Goal: Check status: Check status

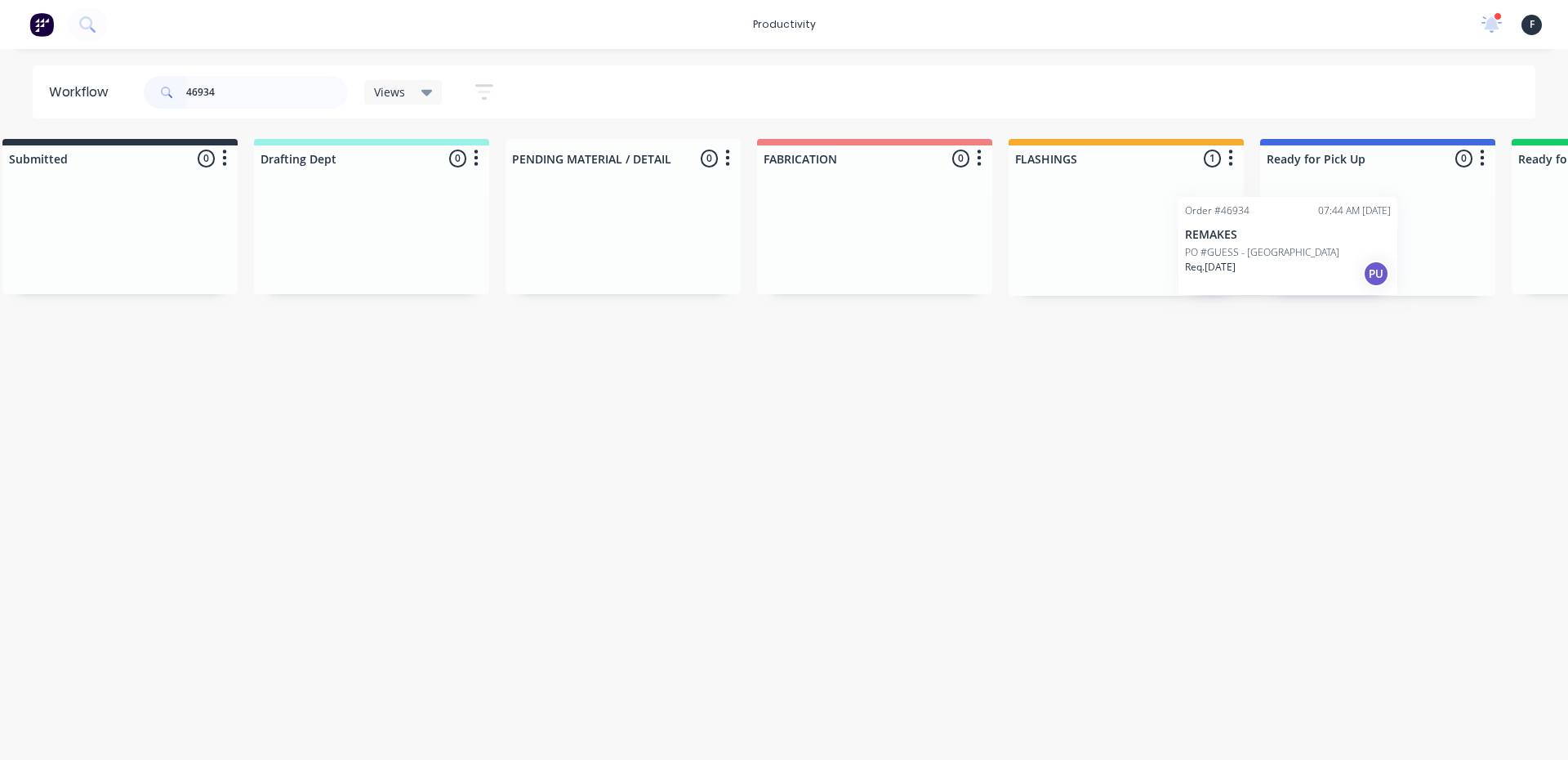
drag, startPoint x: 1162, startPoint y: 228, endPoint x: 1305, endPoint y: 241, distance: 143.6
click at [1305, 241] on div "Submitted 0 Sort By Created date Required date Order number Customer name Most …" at bounding box center [1316, 217] width 2723 height 157
type input "46934"
click at [1308, 241] on div at bounding box center [1377, 234] width 236 height 125
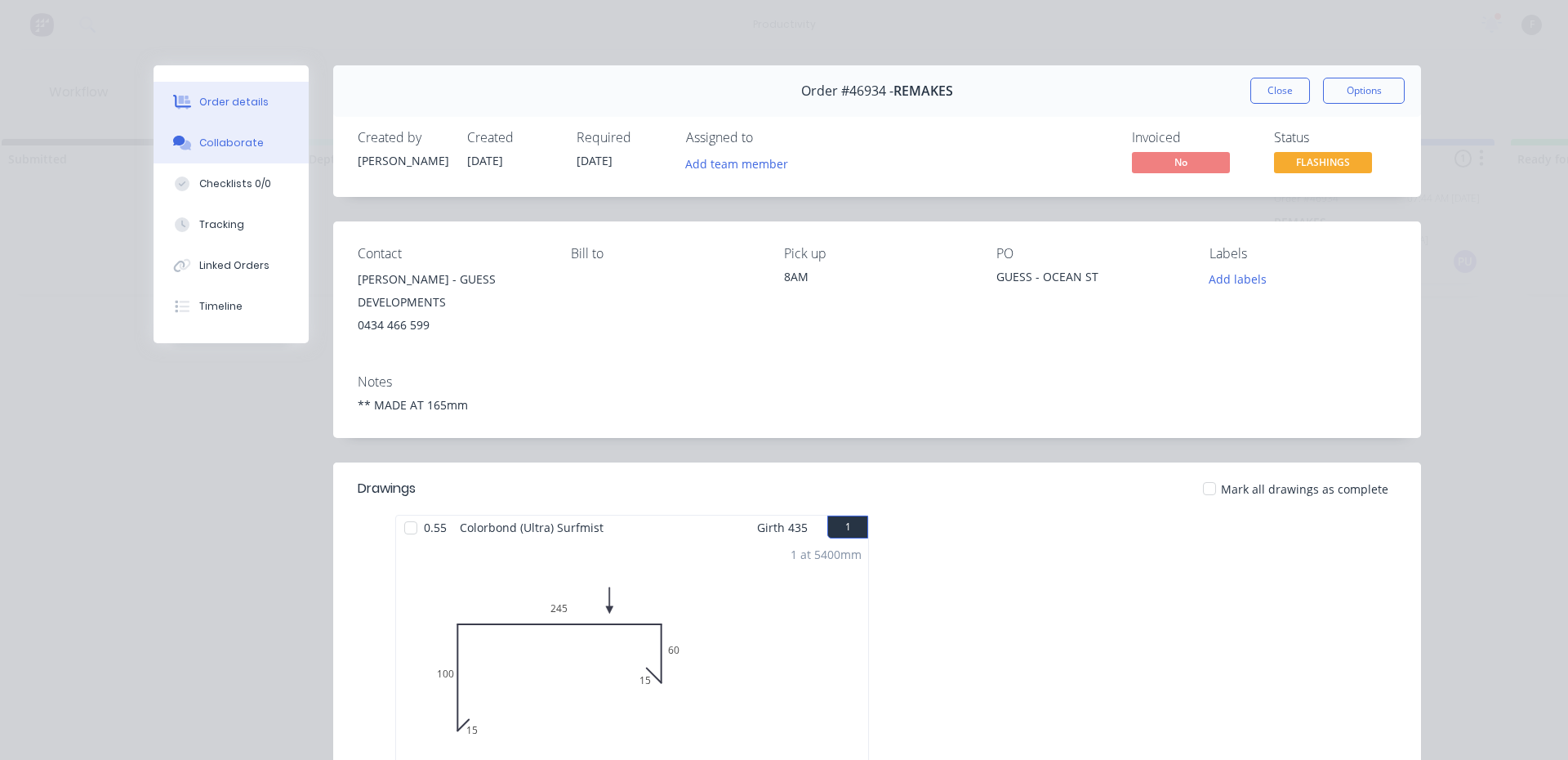
click at [205, 155] on button "Collaborate" at bounding box center [230, 143] width 155 height 41
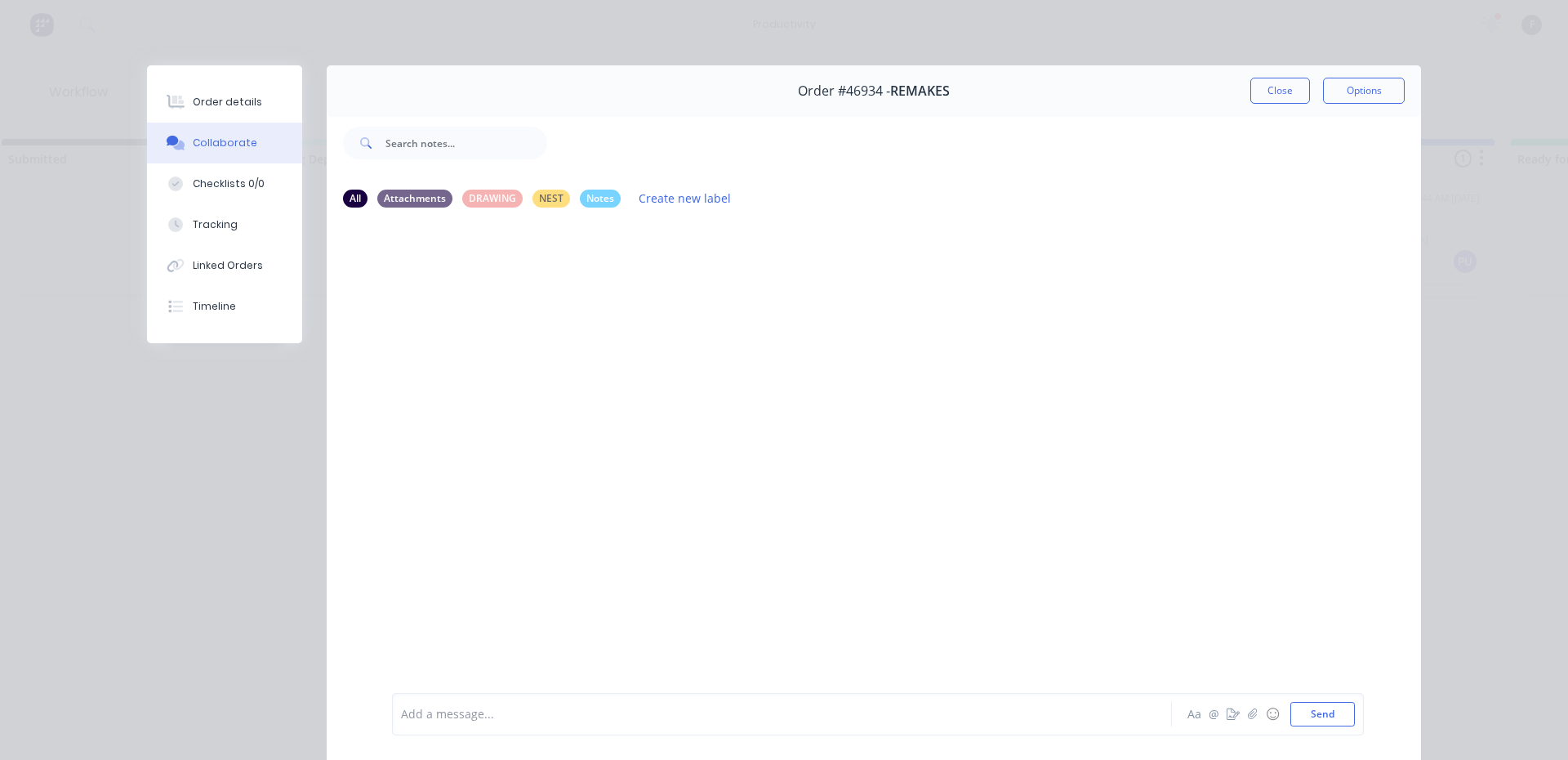
click at [483, 710] on div at bounding box center [759, 715] width 714 height 17
click at [1258, 99] on button "Close" at bounding box center [1279, 90] width 60 height 26
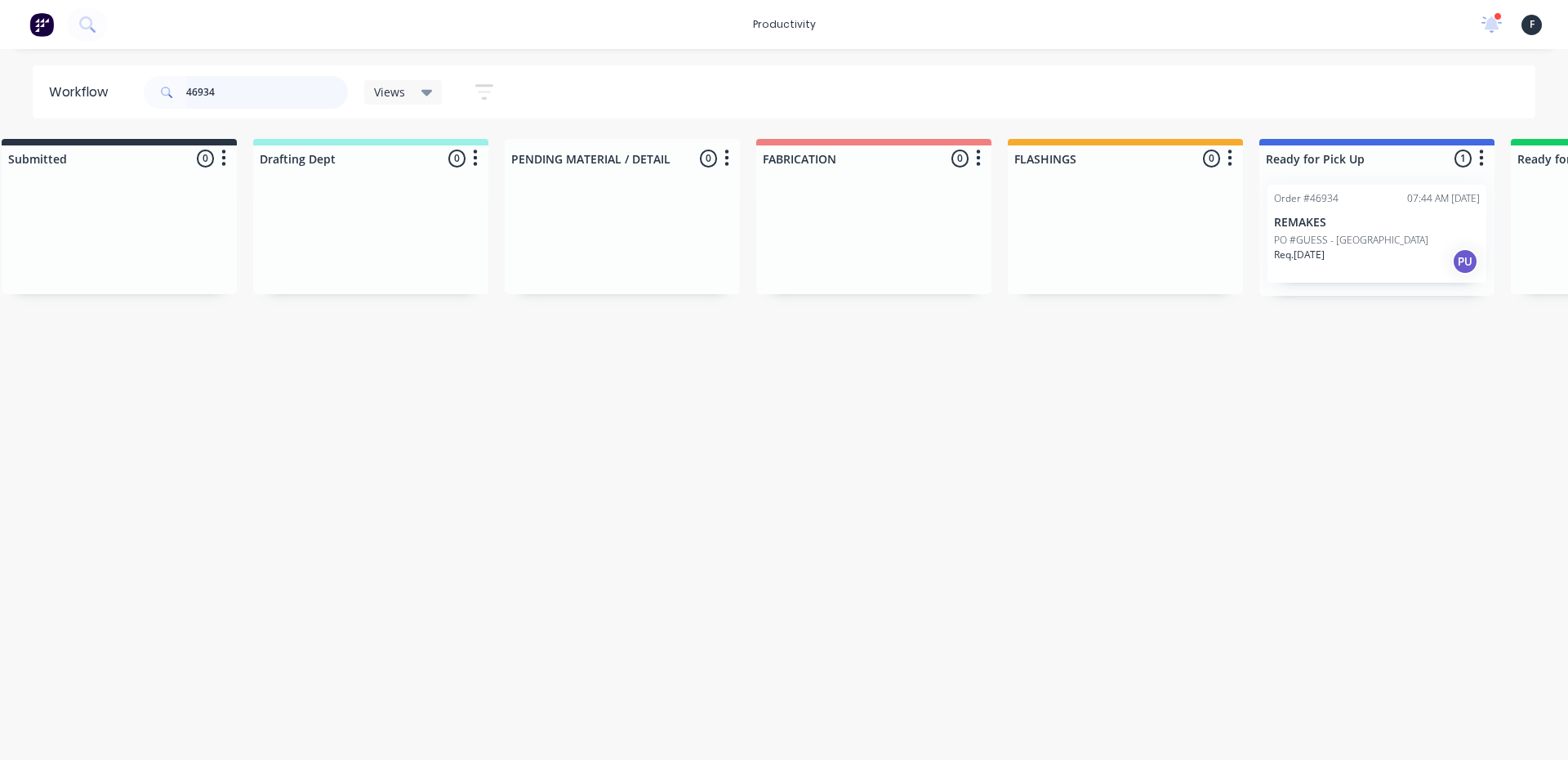
click at [231, 94] on input "46934" at bounding box center [267, 92] width 162 height 33
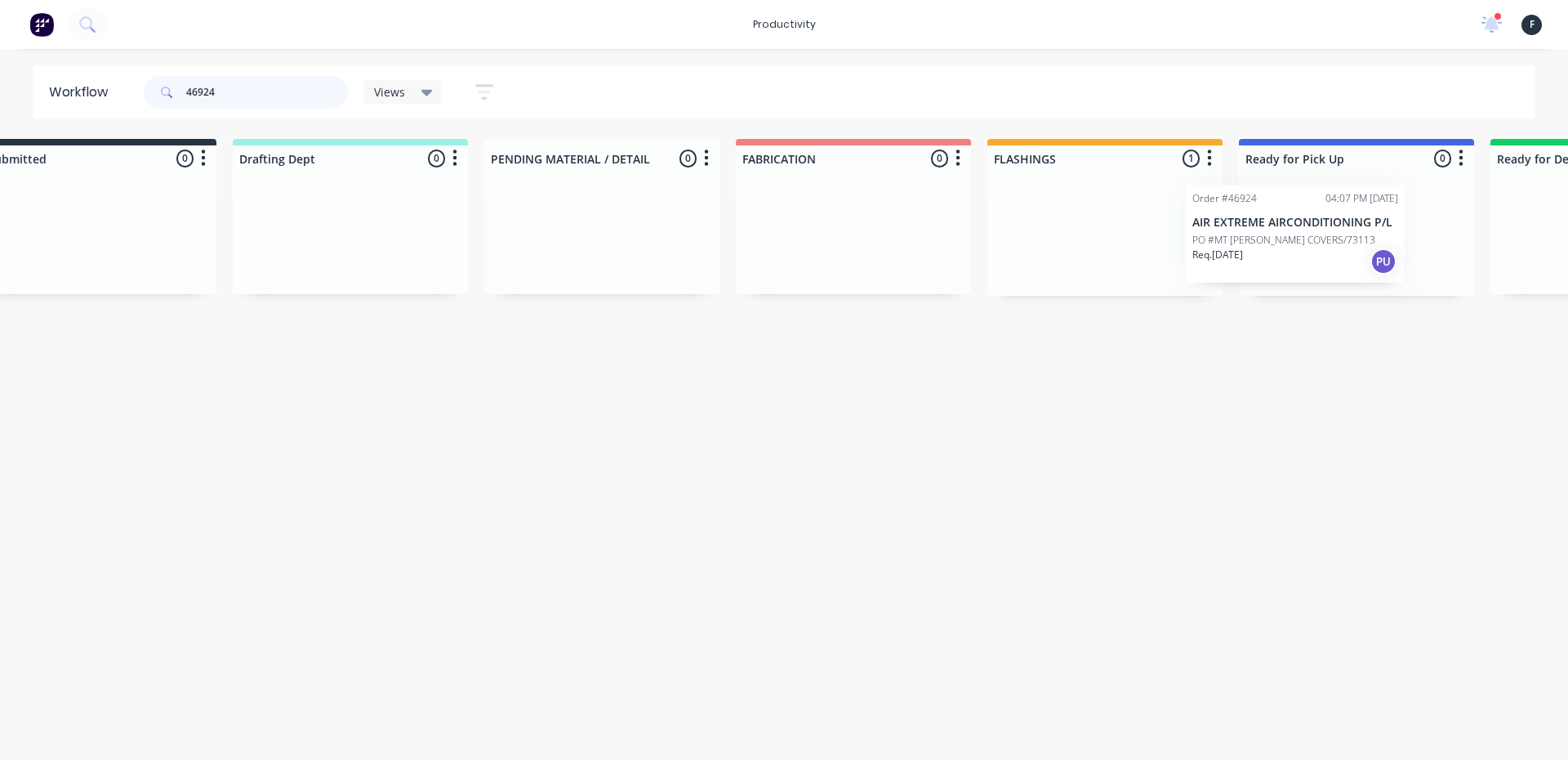
drag, startPoint x: 1159, startPoint y: 265, endPoint x: 1310, endPoint y: 265, distance: 151.0
click at [1310, 265] on div "Submitted 0 Sort By Created date Required date Order number Customer name Most …" at bounding box center [1295, 217] width 2723 height 157
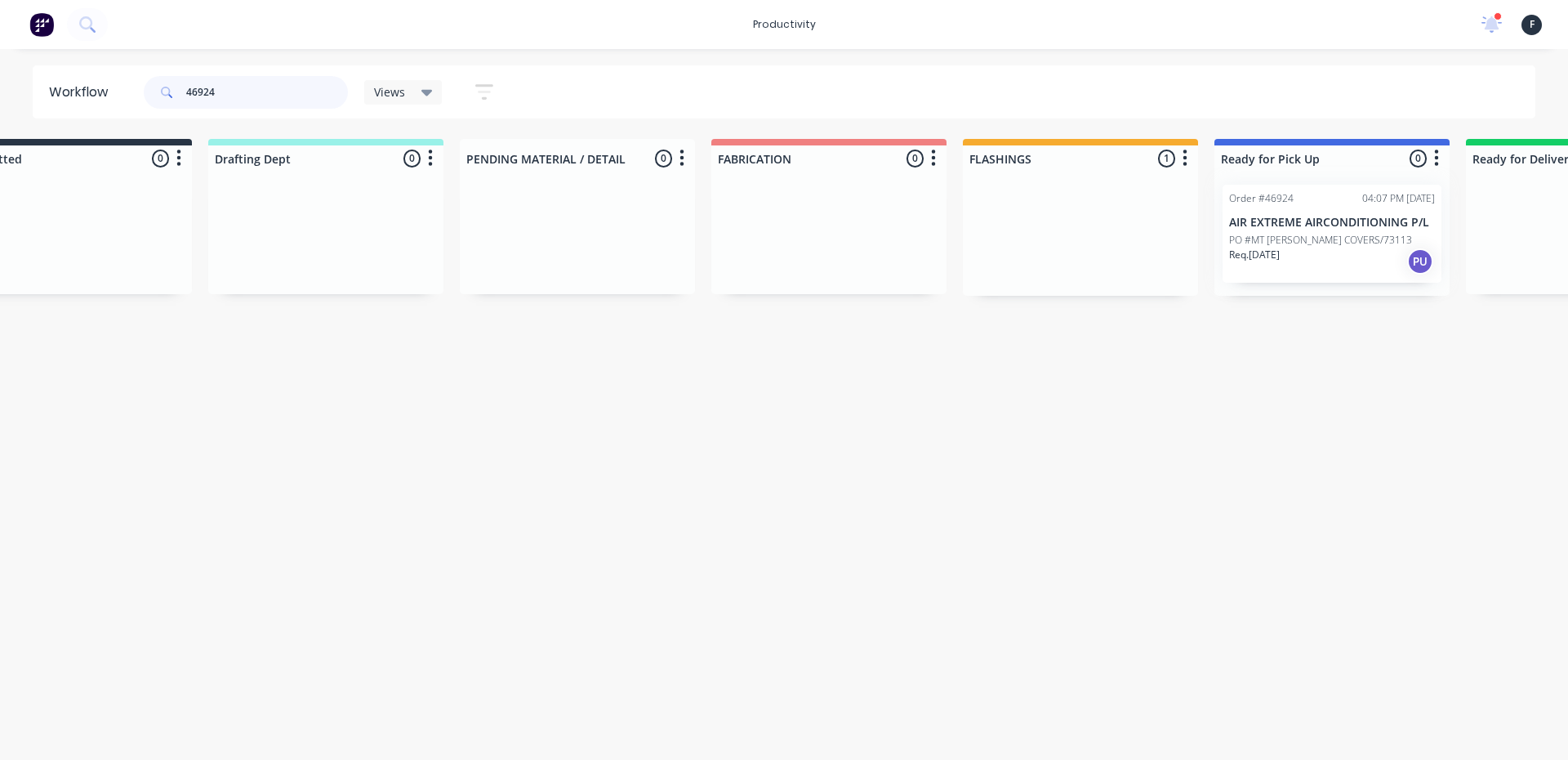
type input "46924"
click at [1311, 261] on div "Order #46924 04:07 PM 12/08/25 AIR EXTREME AIRCONDITIONING P/L PO #MT HUTTON CO…" at bounding box center [1332, 234] width 236 height 125
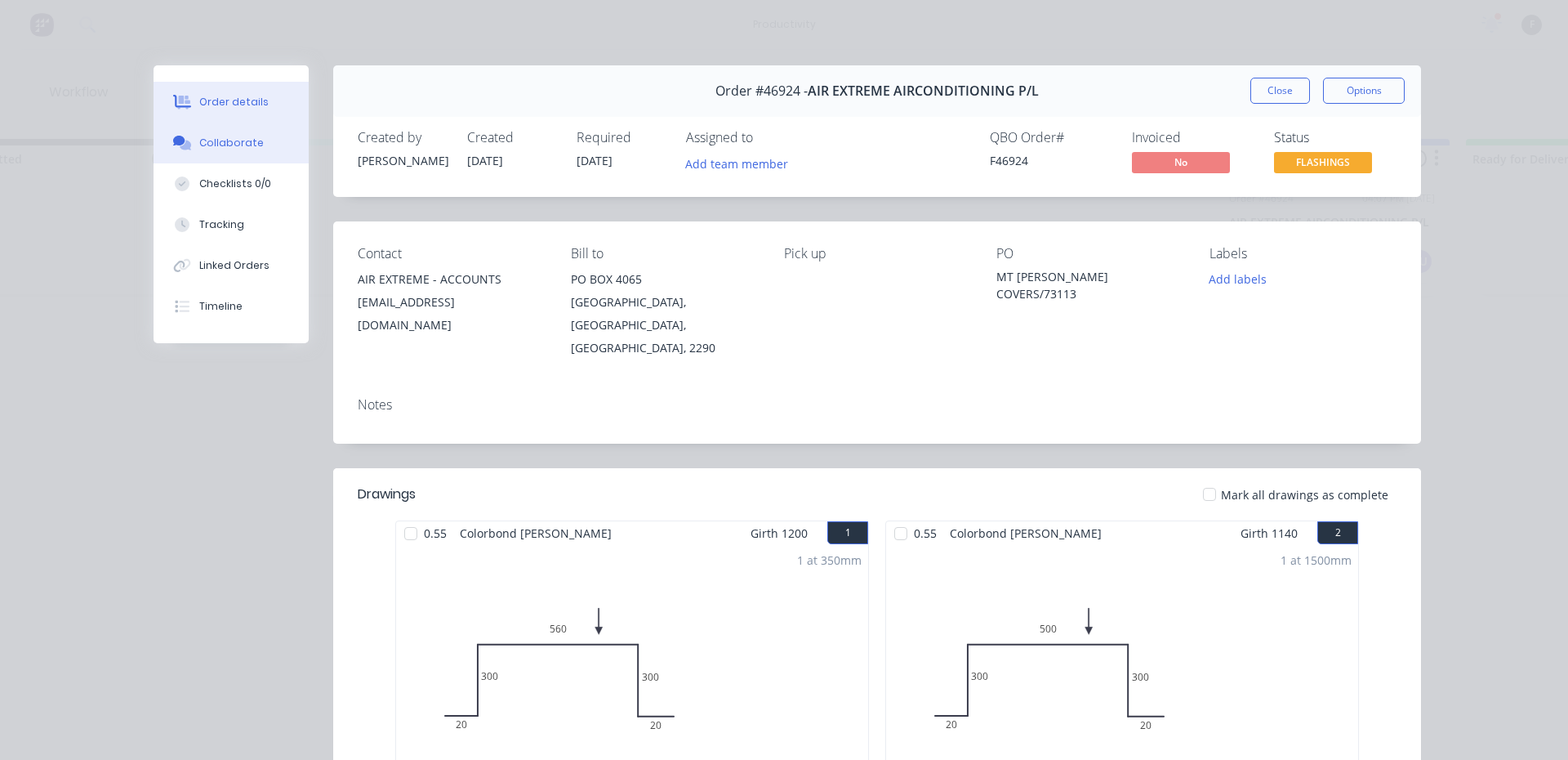
click at [175, 139] on icon at bounding box center [179, 141] width 13 height 10
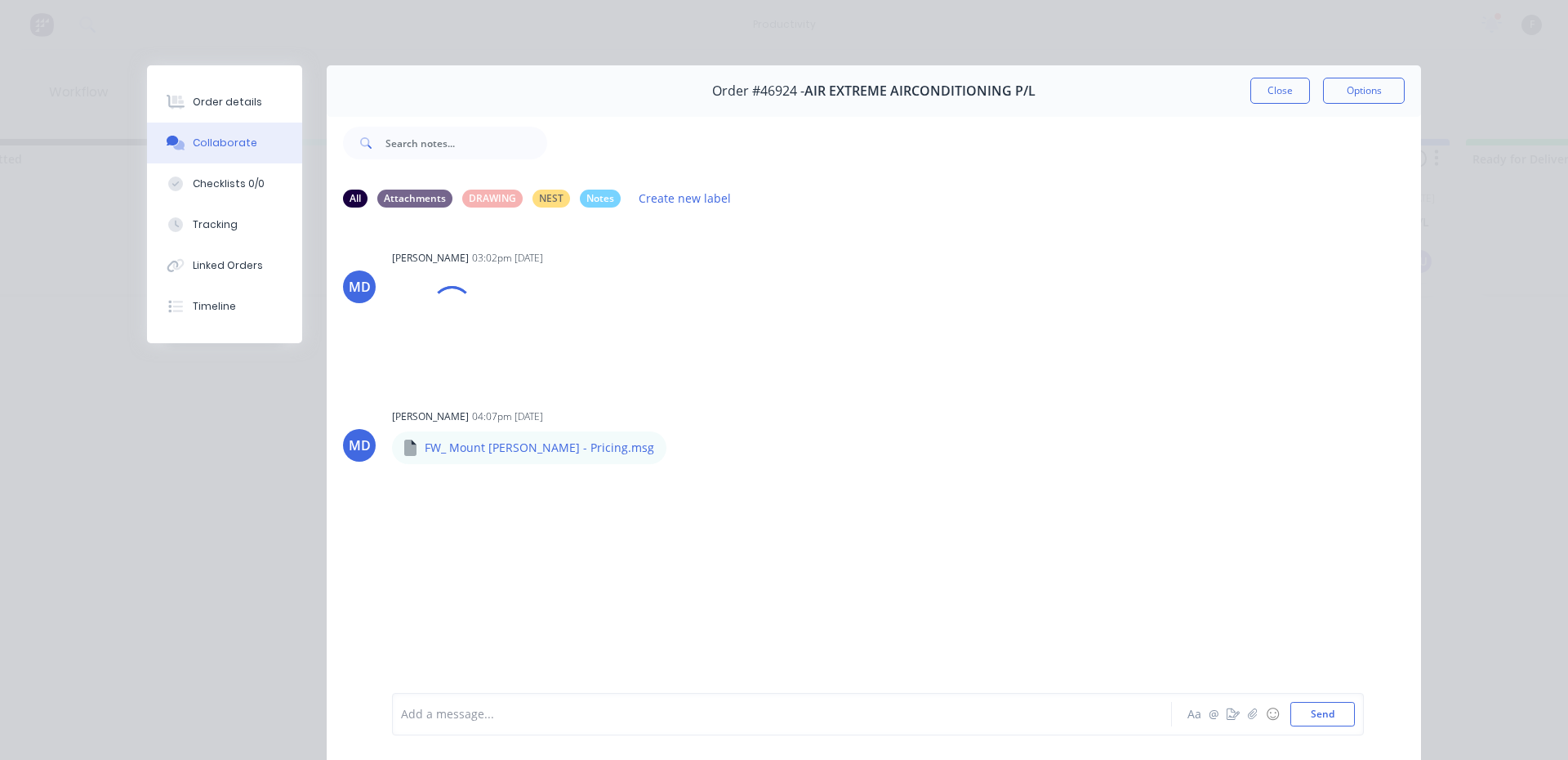
click at [479, 719] on div at bounding box center [759, 715] width 714 height 17
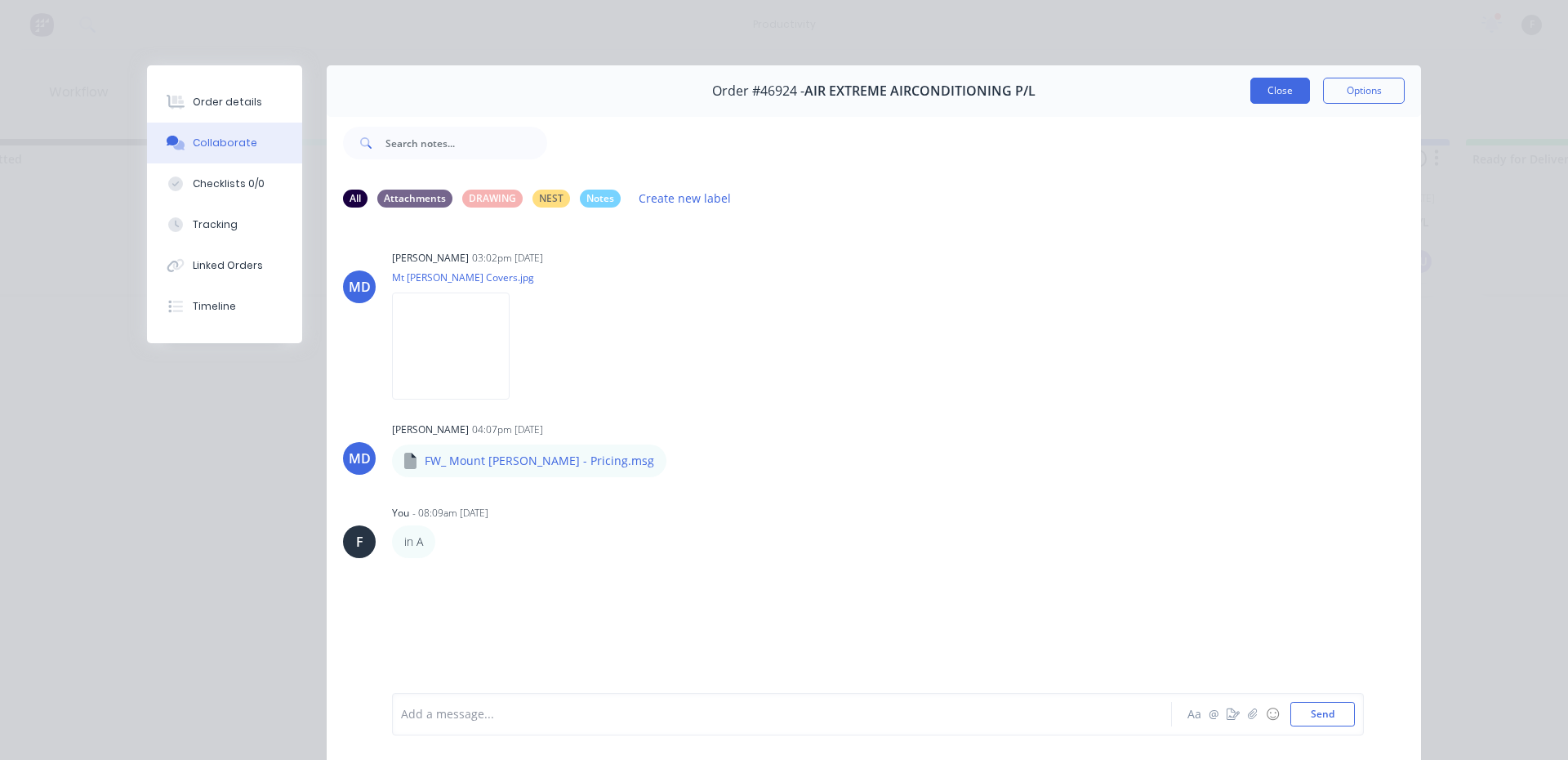
click at [1261, 86] on button "Close" at bounding box center [1279, 90] width 60 height 26
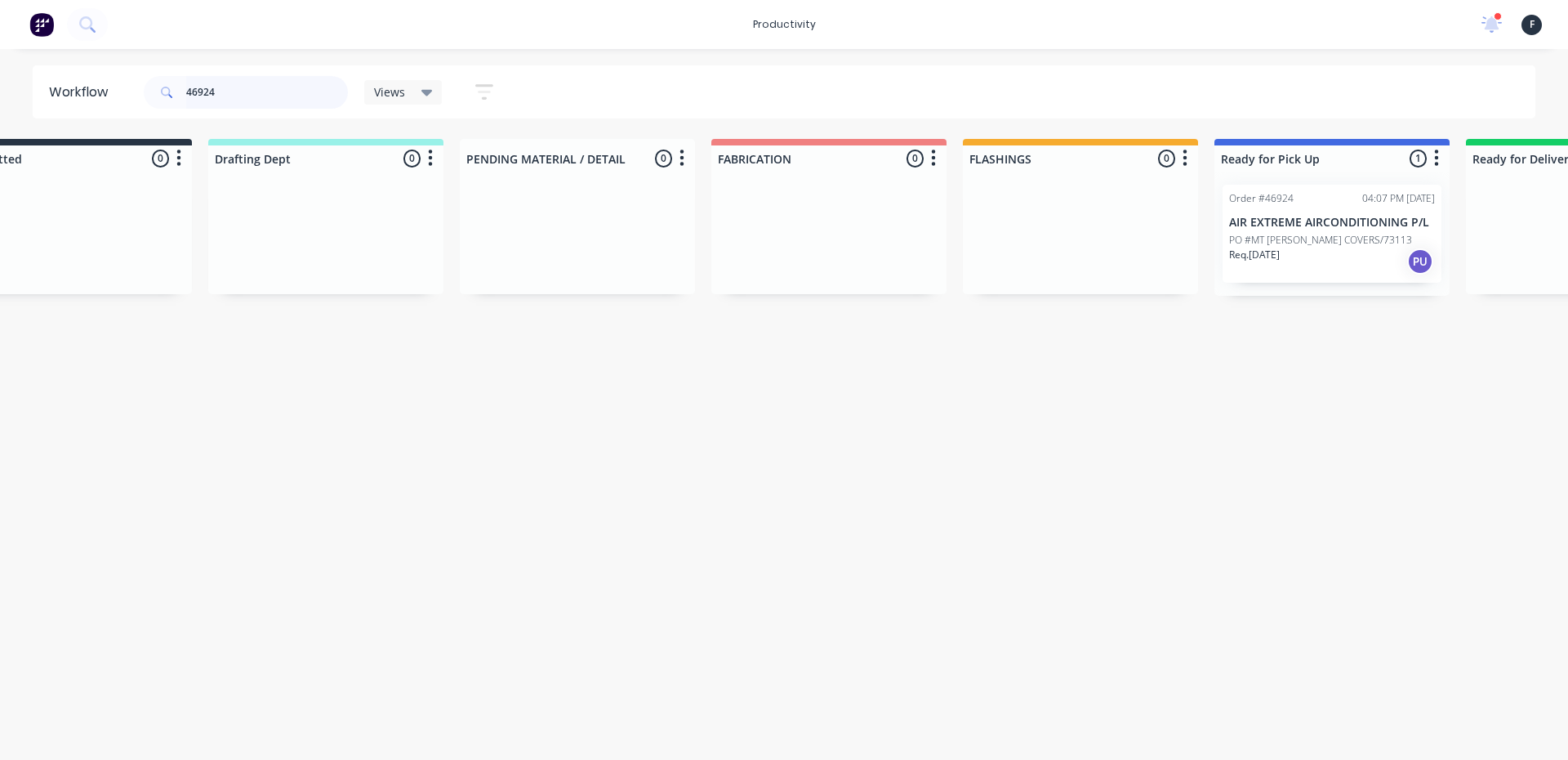
click at [271, 97] on input "46924" at bounding box center [267, 92] width 162 height 33
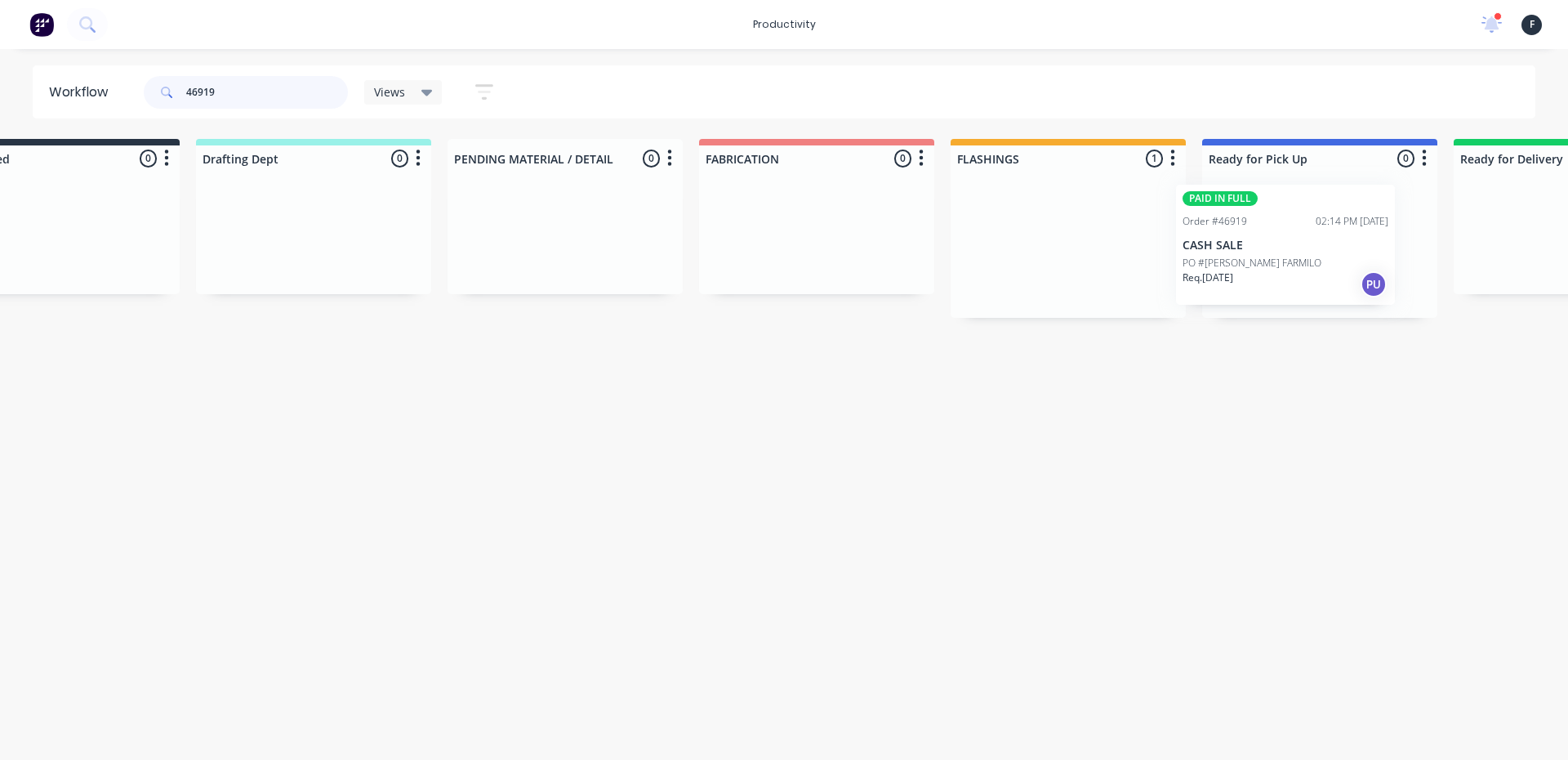
drag, startPoint x: 1075, startPoint y: 233, endPoint x: 1210, endPoint y: 235, distance: 135.0
click at [1210, 235] on div "Submitted 0 Sort By Created date Required date Order number Customer name Most …" at bounding box center [1258, 228] width 2723 height 179
type input "46919"
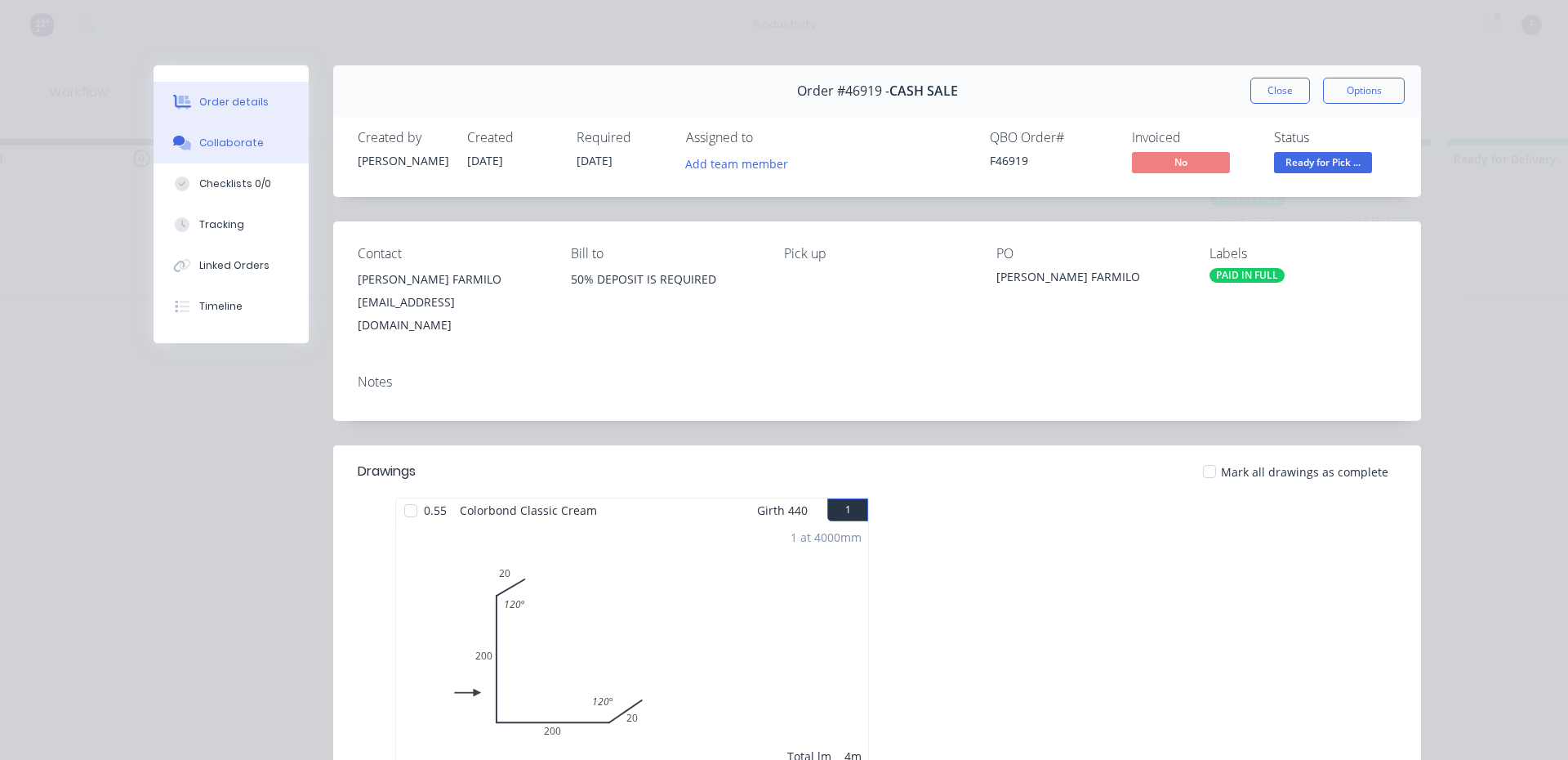
click at [253, 151] on button "Collaborate" at bounding box center [230, 143] width 155 height 41
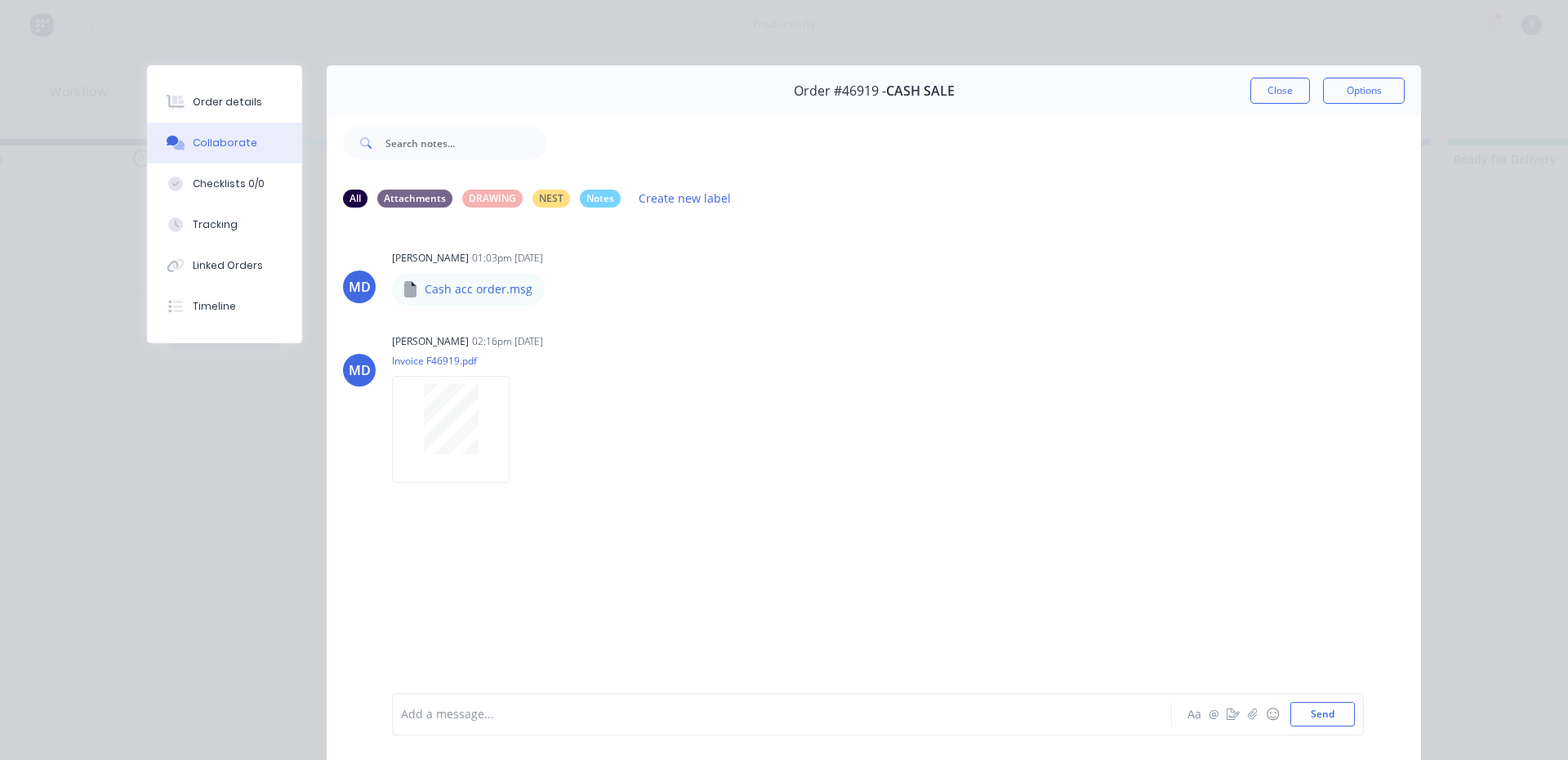
click at [516, 712] on div at bounding box center [759, 715] width 714 height 17
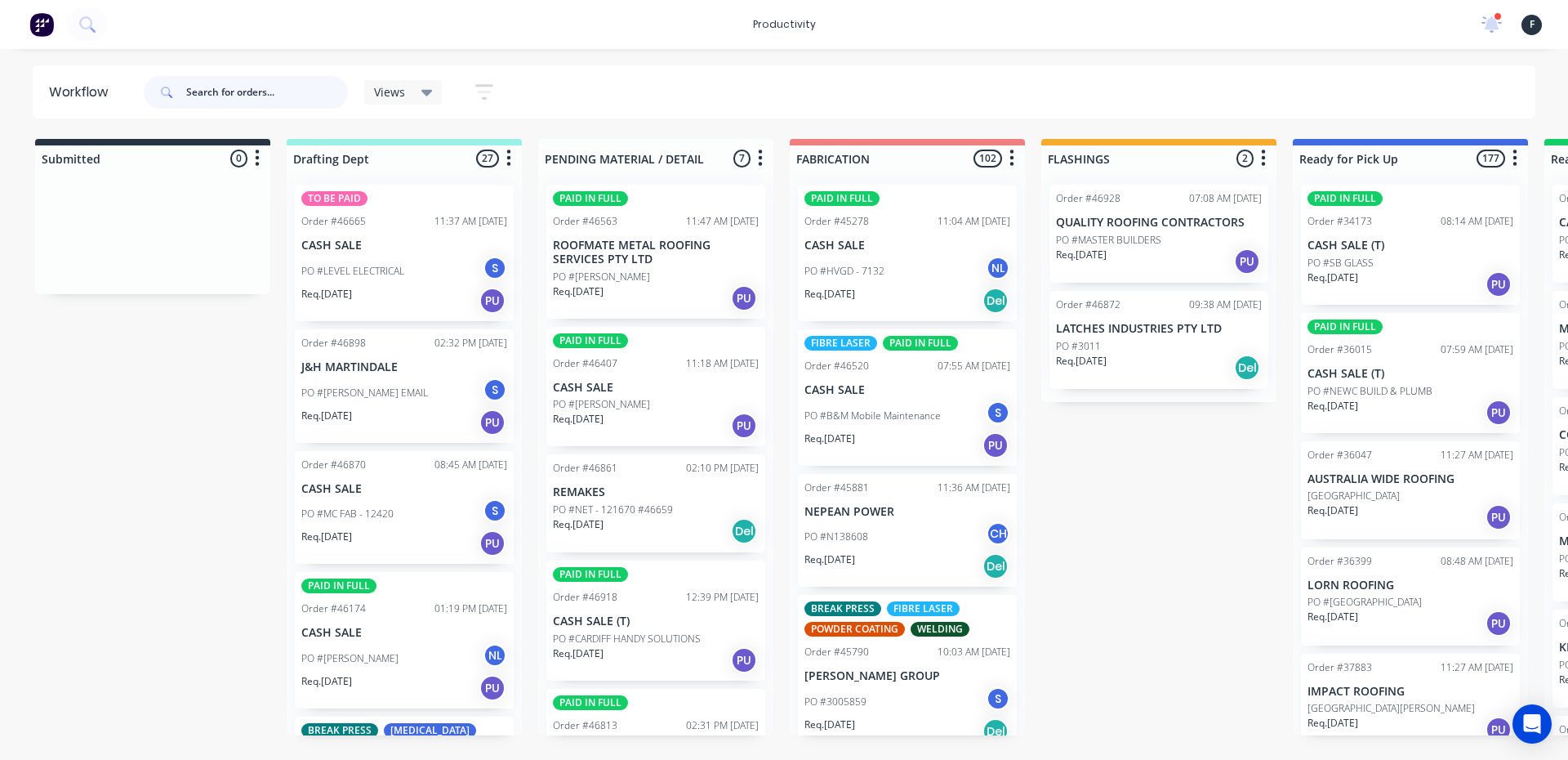
click at [236, 100] on input "text" at bounding box center [267, 92] width 162 height 33
type input "level edge"
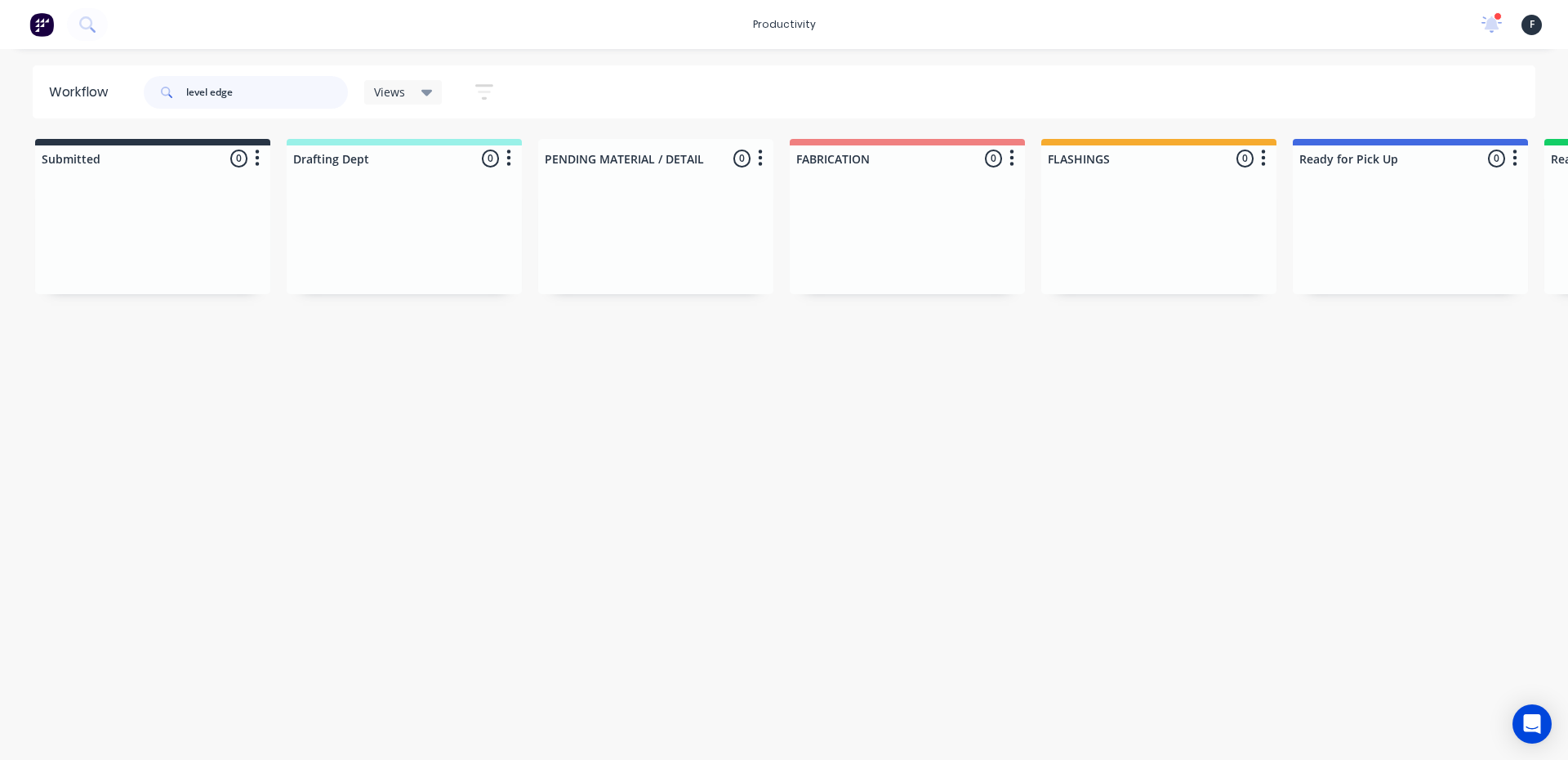
drag, startPoint x: 276, startPoint y: 87, endPoint x: 0, endPoint y: 59, distance: 277.4
click at [0, 59] on div "productivity productivity Workflow Planner Delivery Scheduling Timesheets 1 new…" at bounding box center [784, 331] width 1568 height 662
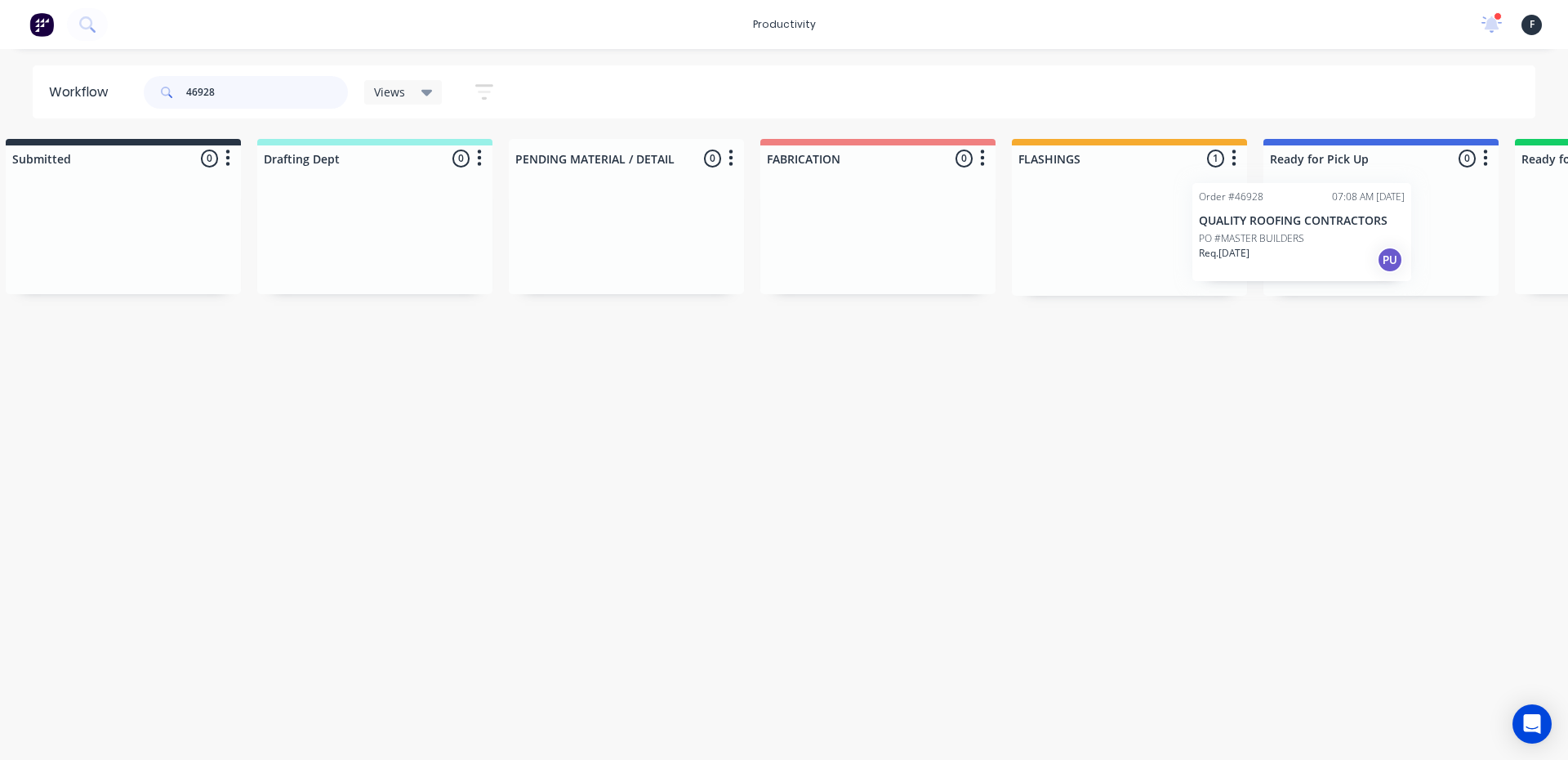
scroll to position [0, 42]
drag, startPoint x: 1164, startPoint y: 255, endPoint x: 1322, endPoint y: 253, distance: 158.0
click at [1322, 253] on div "Submitted 0 Sort By Created date Required date Order number Customer name Most …" at bounding box center [1309, 217] width 2723 height 157
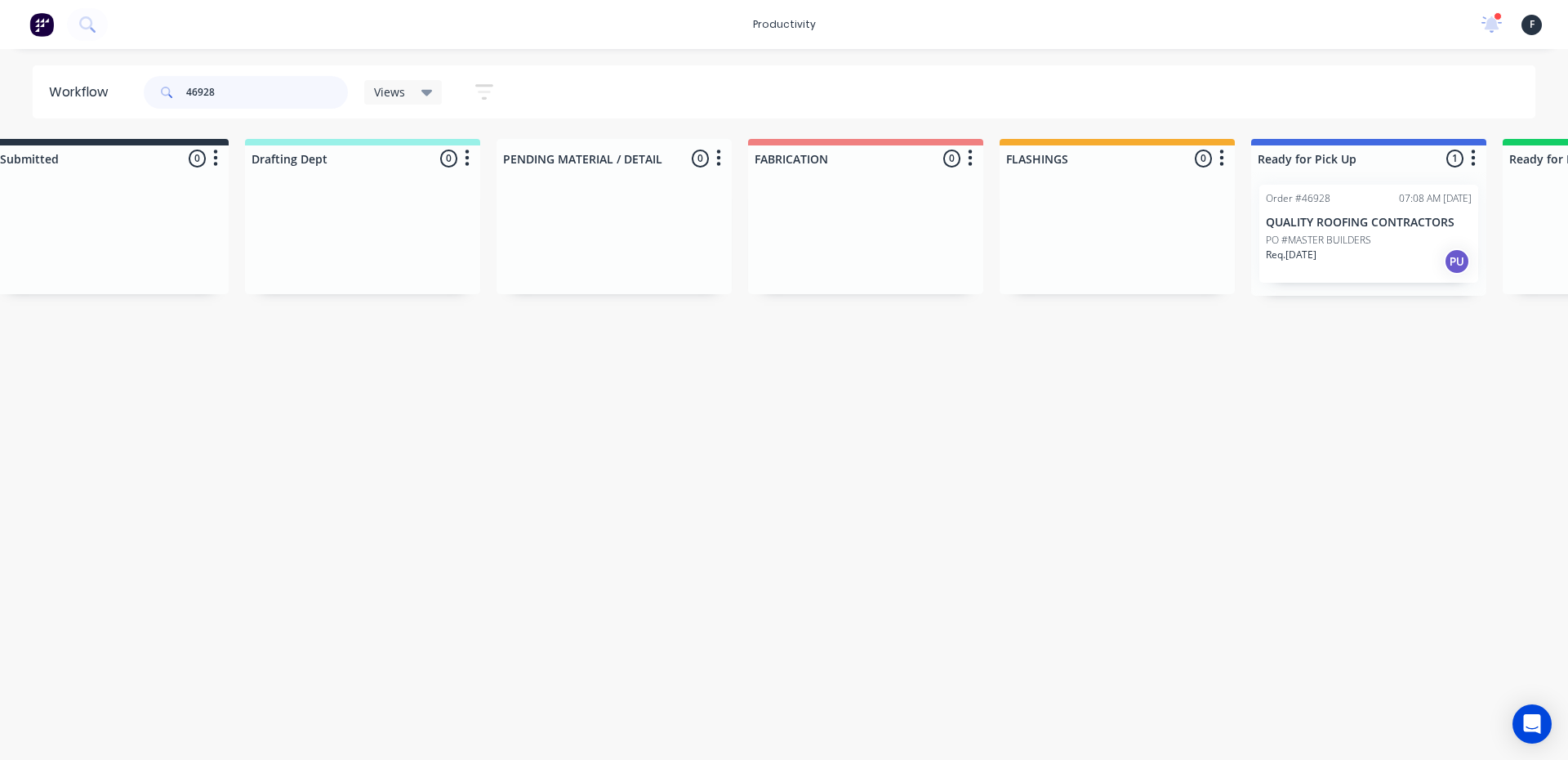
type input "46928"
click at [1316, 252] on p "Req. [DATE]" at bounding box center [1291, 254] width 50 height 14
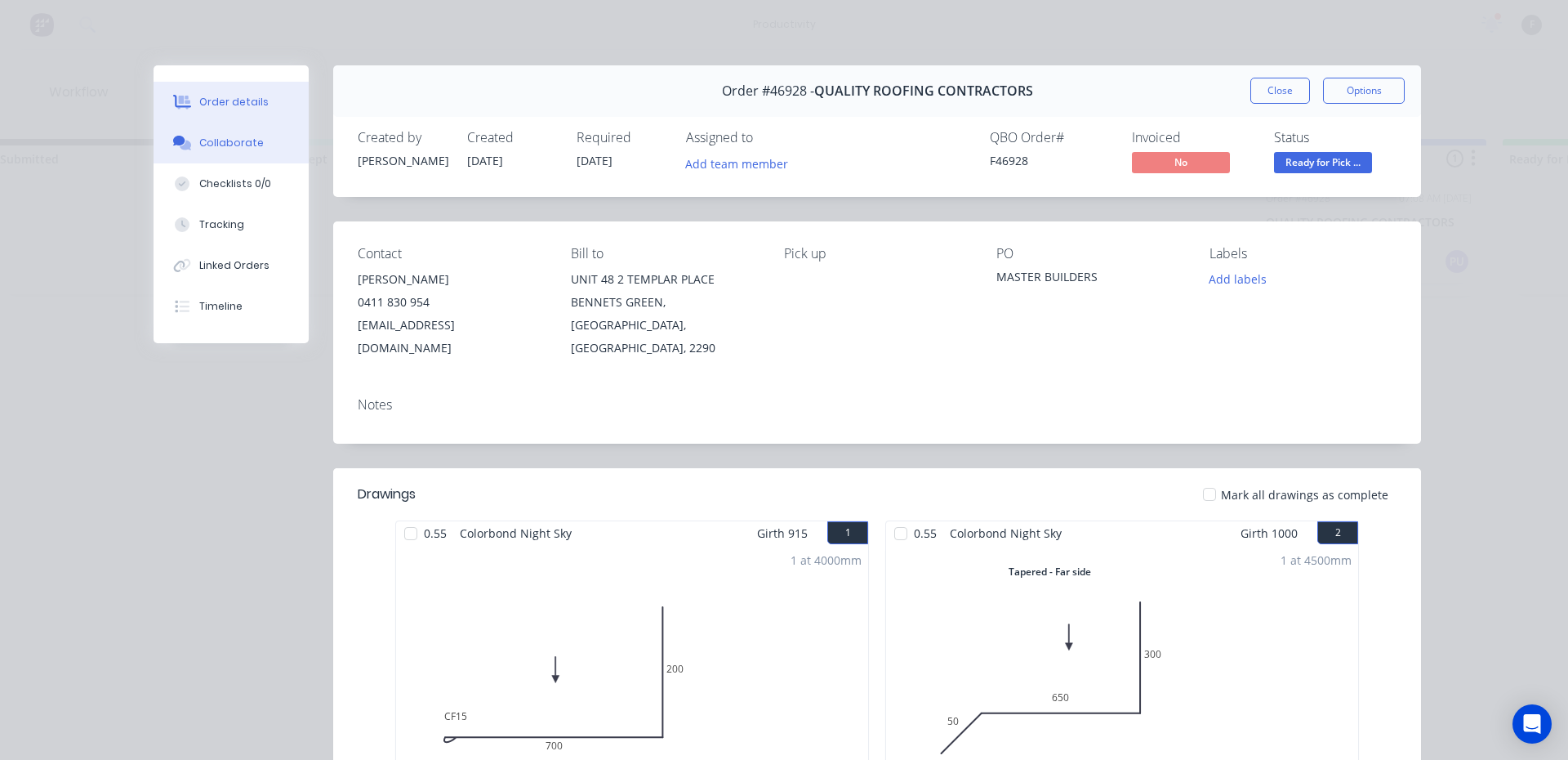
click at [233, 157] on button "Collaborate" at bounding box center [230, 143] width 155 height 41
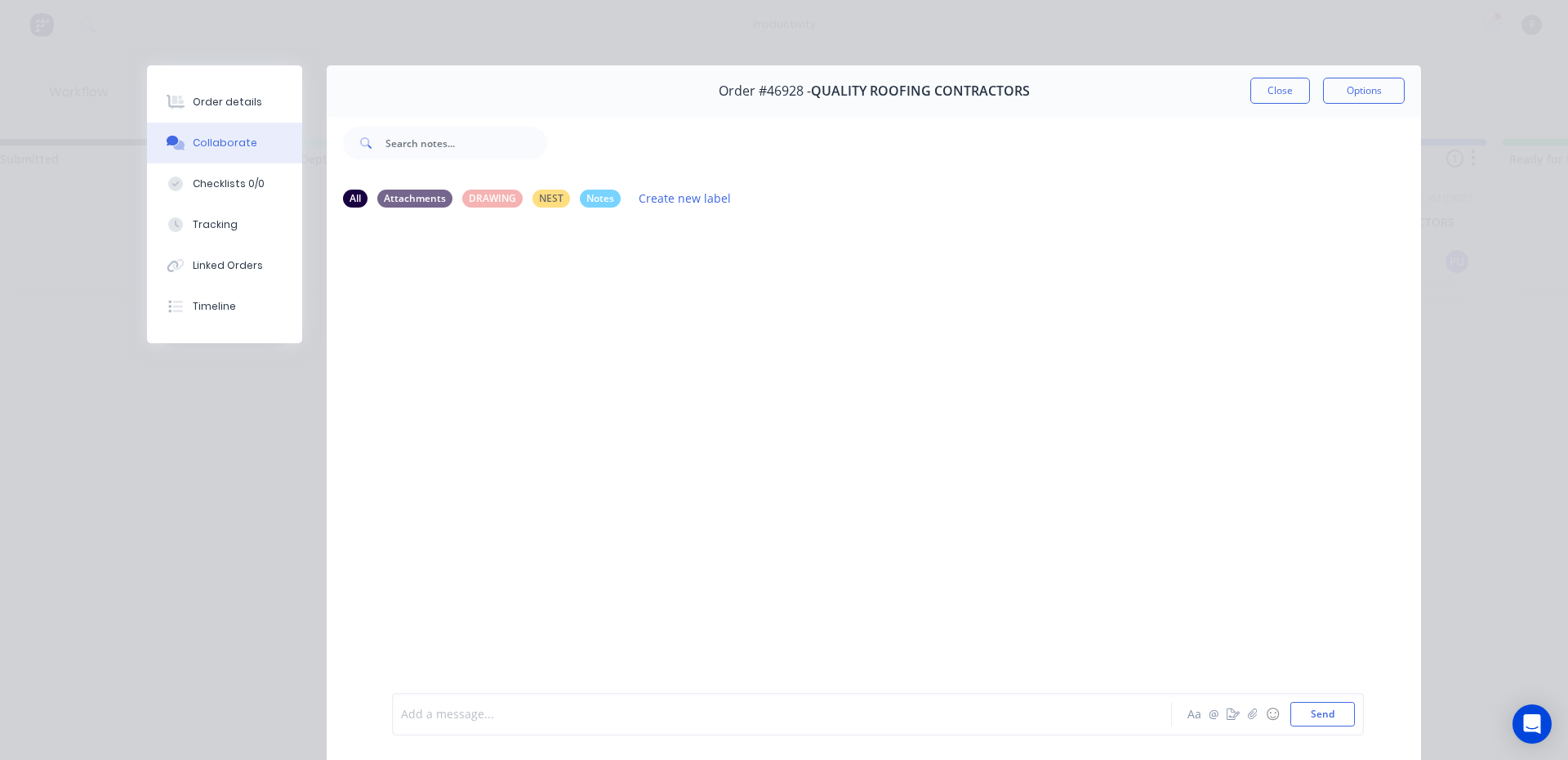
click at [429, 721] on div at bounding box center [759, 715] width 714 height 17
